Goal: Task Accomplishment & Management: Use online tool/utility

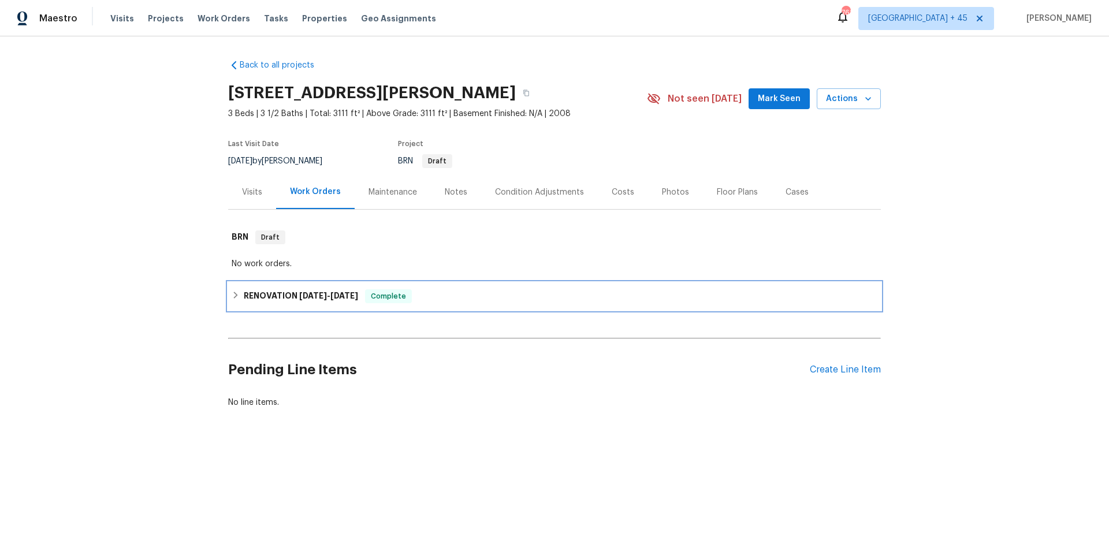
click at [326, 289] on h6 "RENOVATION [DATE] - [DATE]" at bounding box center [301, 296] width 114 height 14
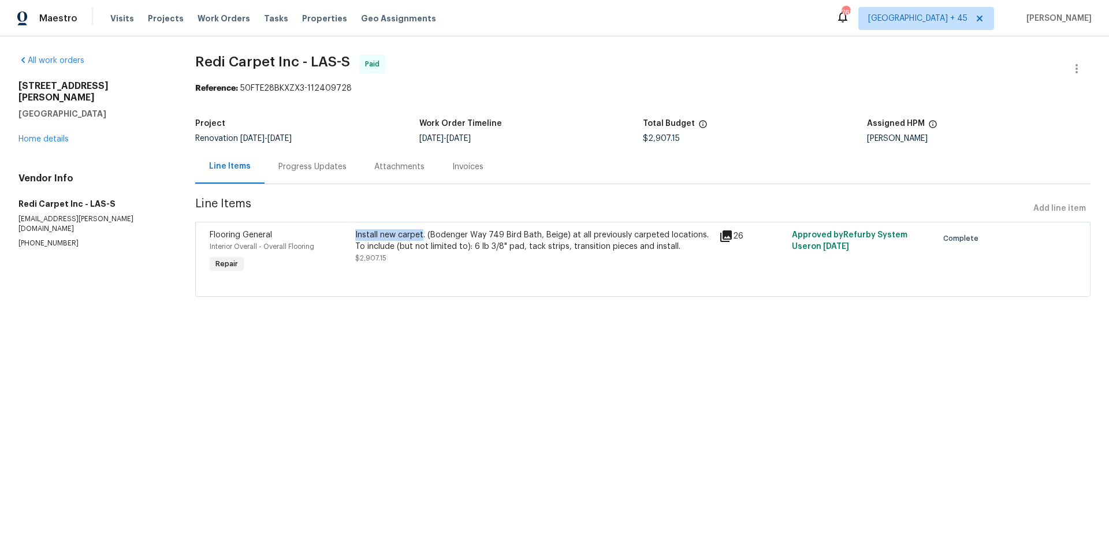
copy div "Install new carpet"
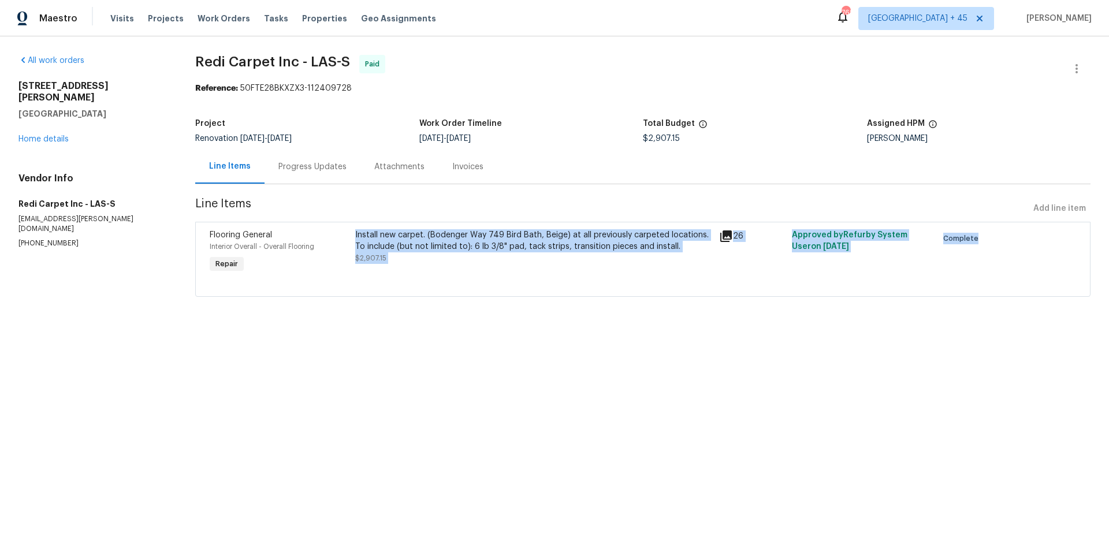
drag, startPoint x: 353, startPoint y: 236, endPoint x: 493, endPoint y: 335, distance: 171.4
click at [489, 326] on div "All work orders [STREET_ADDRESS][PERSON_NAME] Home details Vendor Info Redi Car…" at bounding box center [554, 182] width 1109 height 293
click at [494, 329] on html "Maestro Visits Projects Work Orders Tasks Properties Geo Assignments 762 [GEOGR…" at bounding box center [554, 164] width 1109 height 329
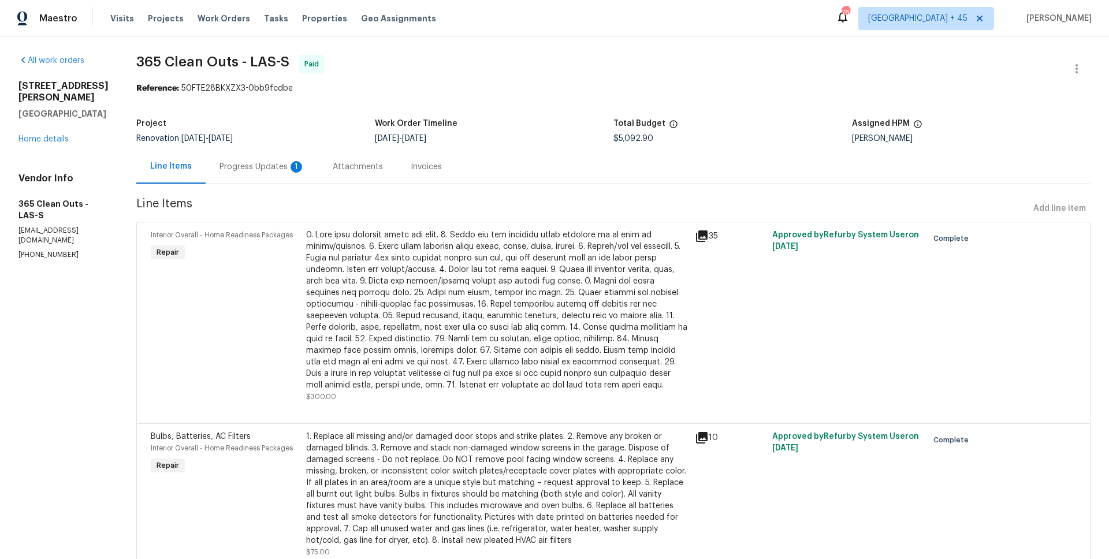
scroll to position [260, 0]
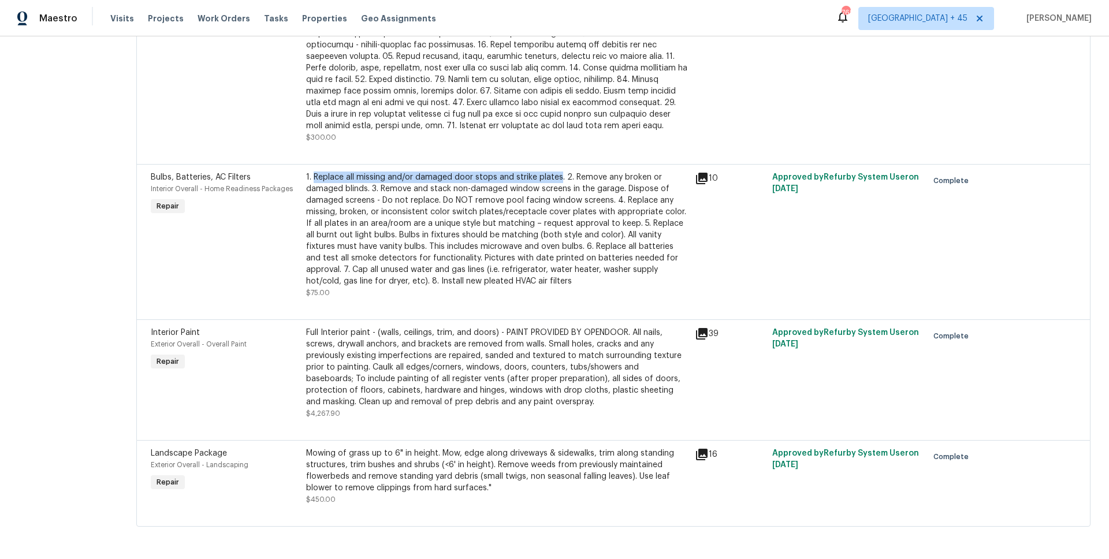
drag, startPoint x: 310, startPoint y: 175, endPoint x: 554, endPoint y: 177, distance: 243.7
click at [554, 177] on div "1. Replace all missing and/or damaged door stops and strike plates. 2. Remove a…" at bounding box center [497, 228] width 382 height 115
copy div "Replace all missing and/or damaged door stops and strike plates"
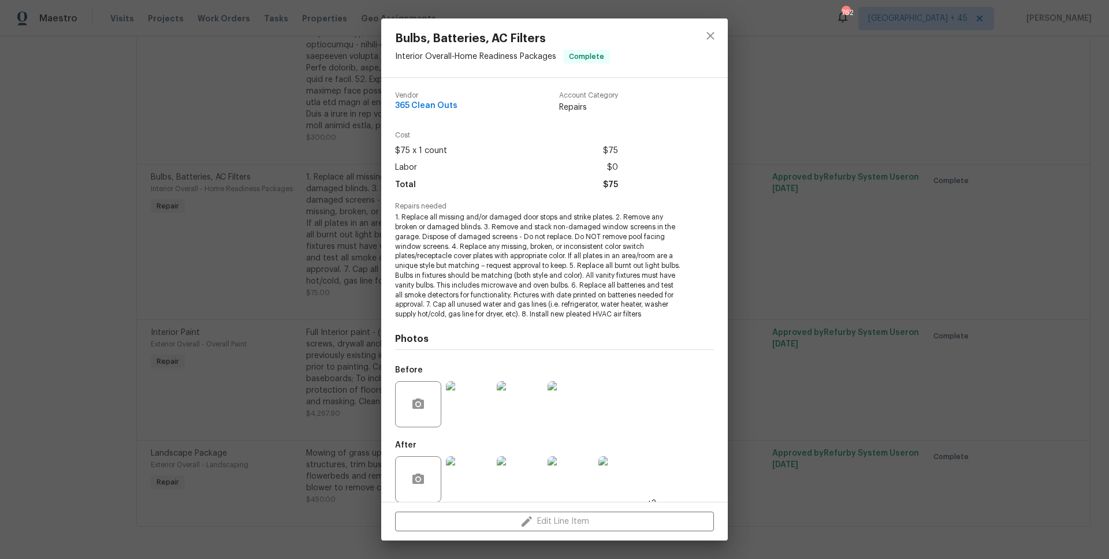
click at [366, 236] on div "Bulbs, Batteries, AC Filters Interior Overall - Home Readiness Packages Complet…" at bounding box center [554, 279] width 1109 height 559
